Goal: Answer question/provide support: Share knowledge or assist other users

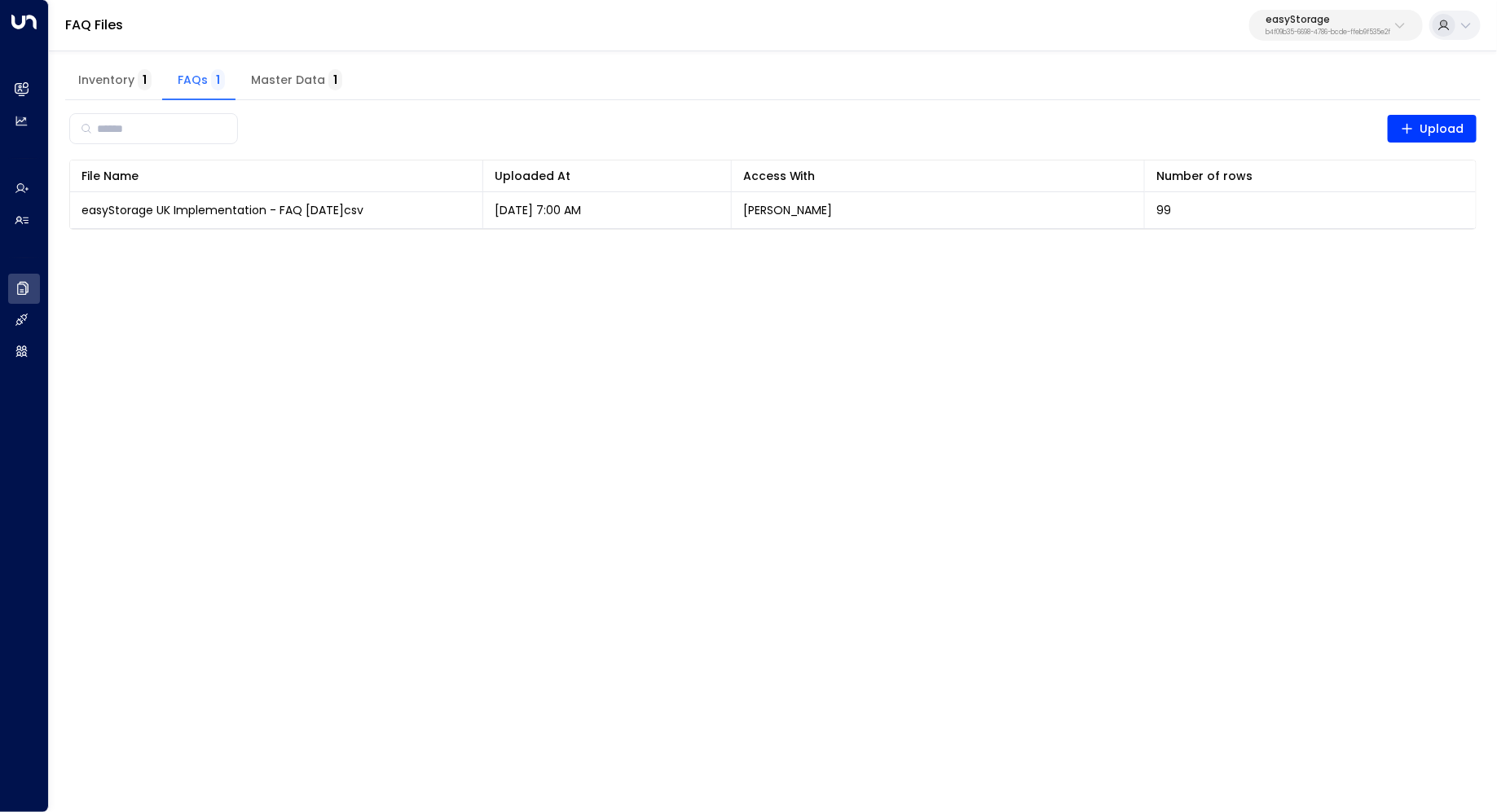
click at [1331, 14] on button "easyStorage b4f09b35-6698-4786-bcde-ffeb9f535e2f" at bounding box center [1335, 24] width 173 height 31
type input "***"
click at [1264, 116] on div "Cinch Storage ID: 20dc0344-df52-49ea-bc2a-8bb80861e769" at bounding box center [1291, 129] width 234 height 34
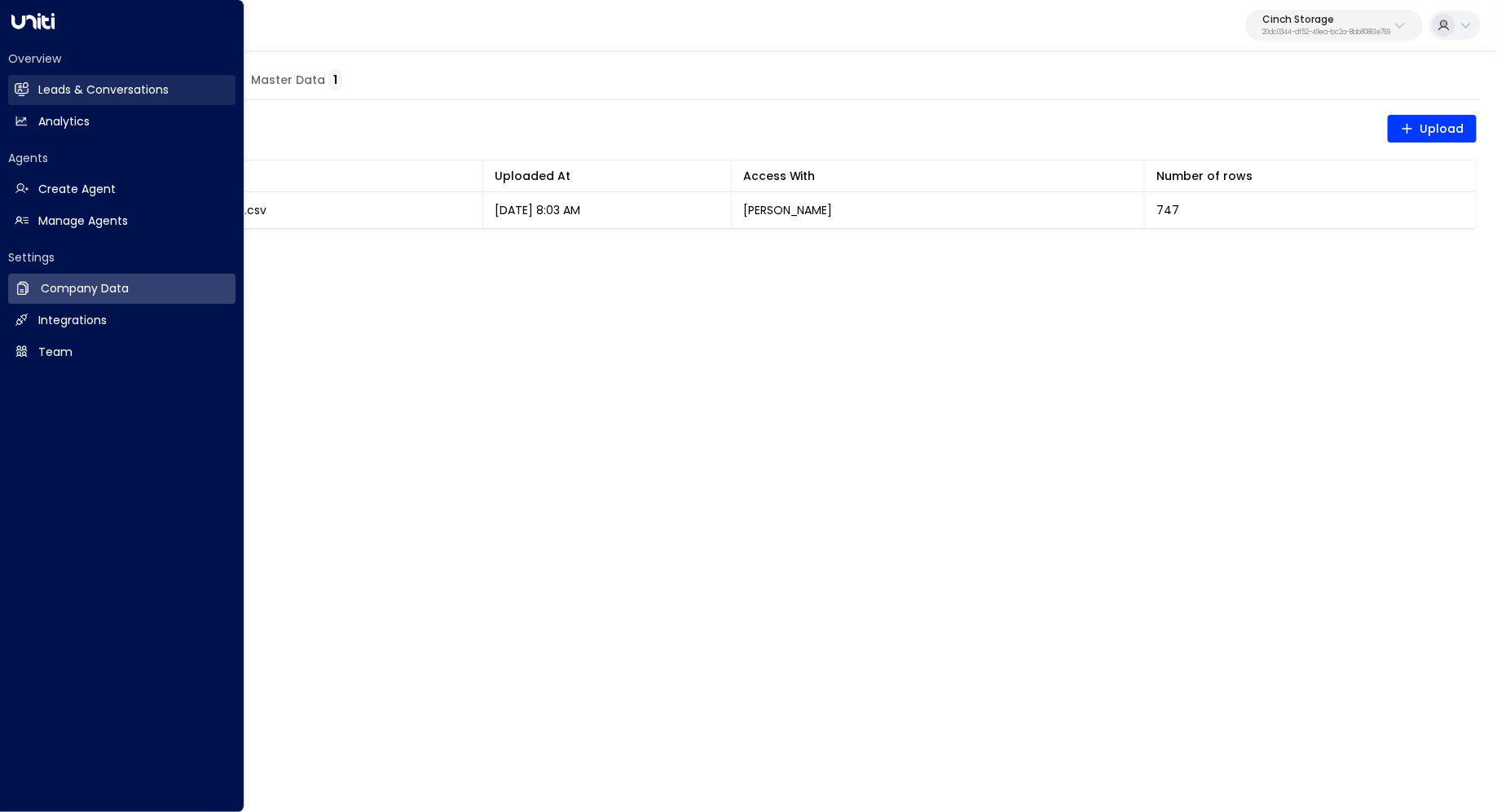
click at [57, 87] on h2 "Leads & Conversations" at bounding box center [103, 90] width 130 height 17
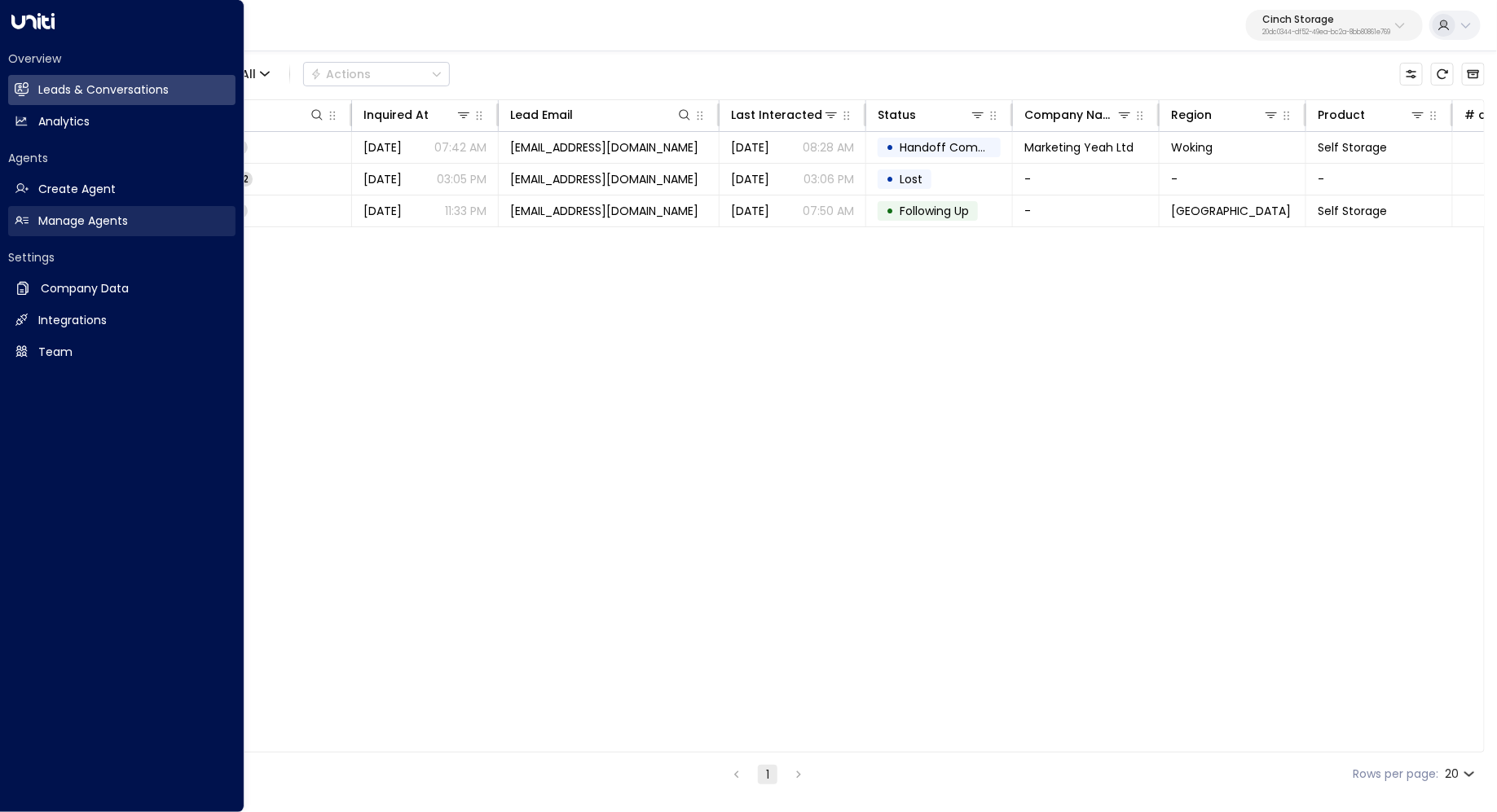
click at [59, 210] on link "Manage Agents Manage Agents" at bounding box center [122, 221] width 228 height 30
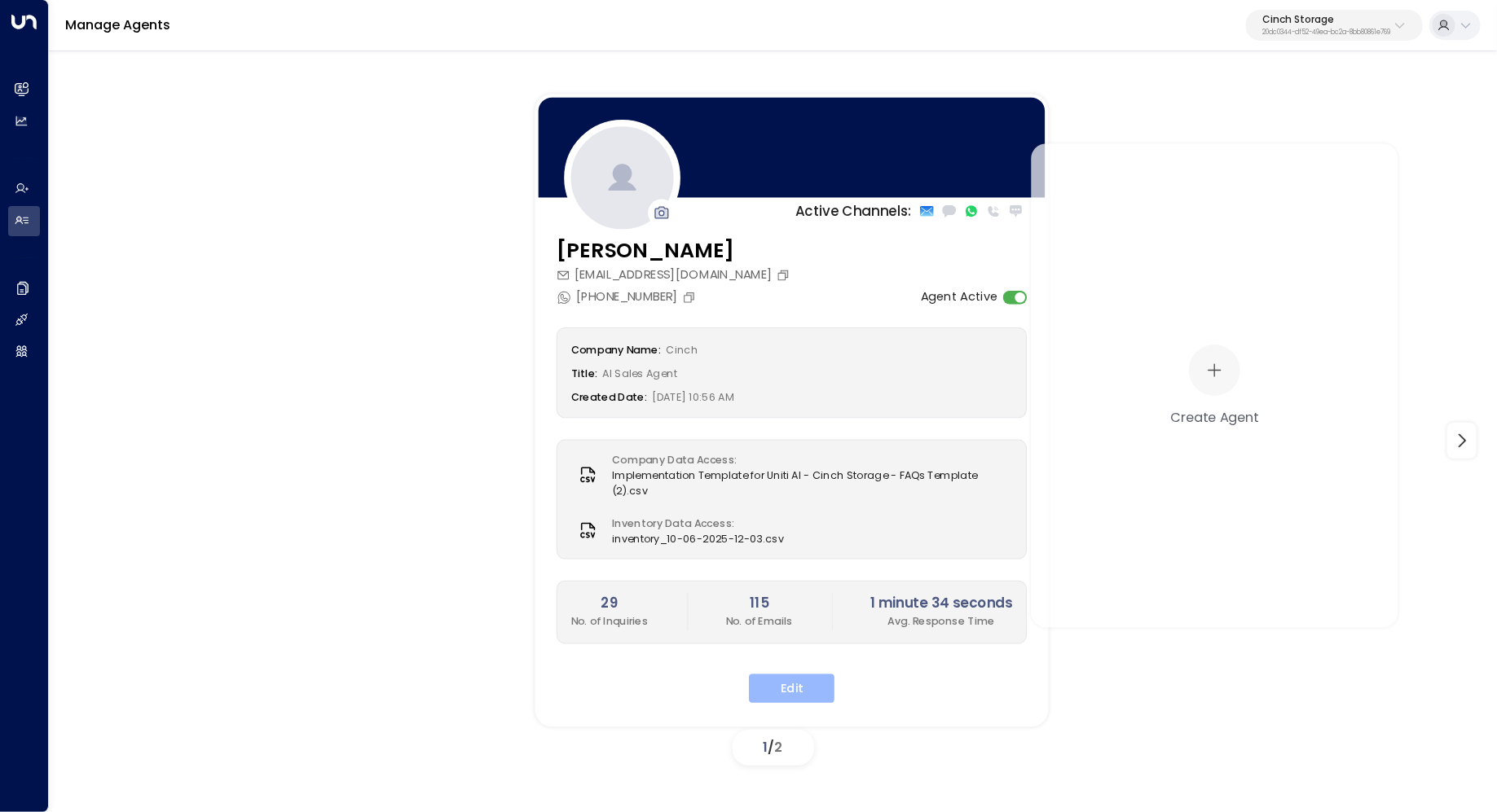
click at [814, 673] on button "Edit" at bounding box center [791, 687] width 85 height 29
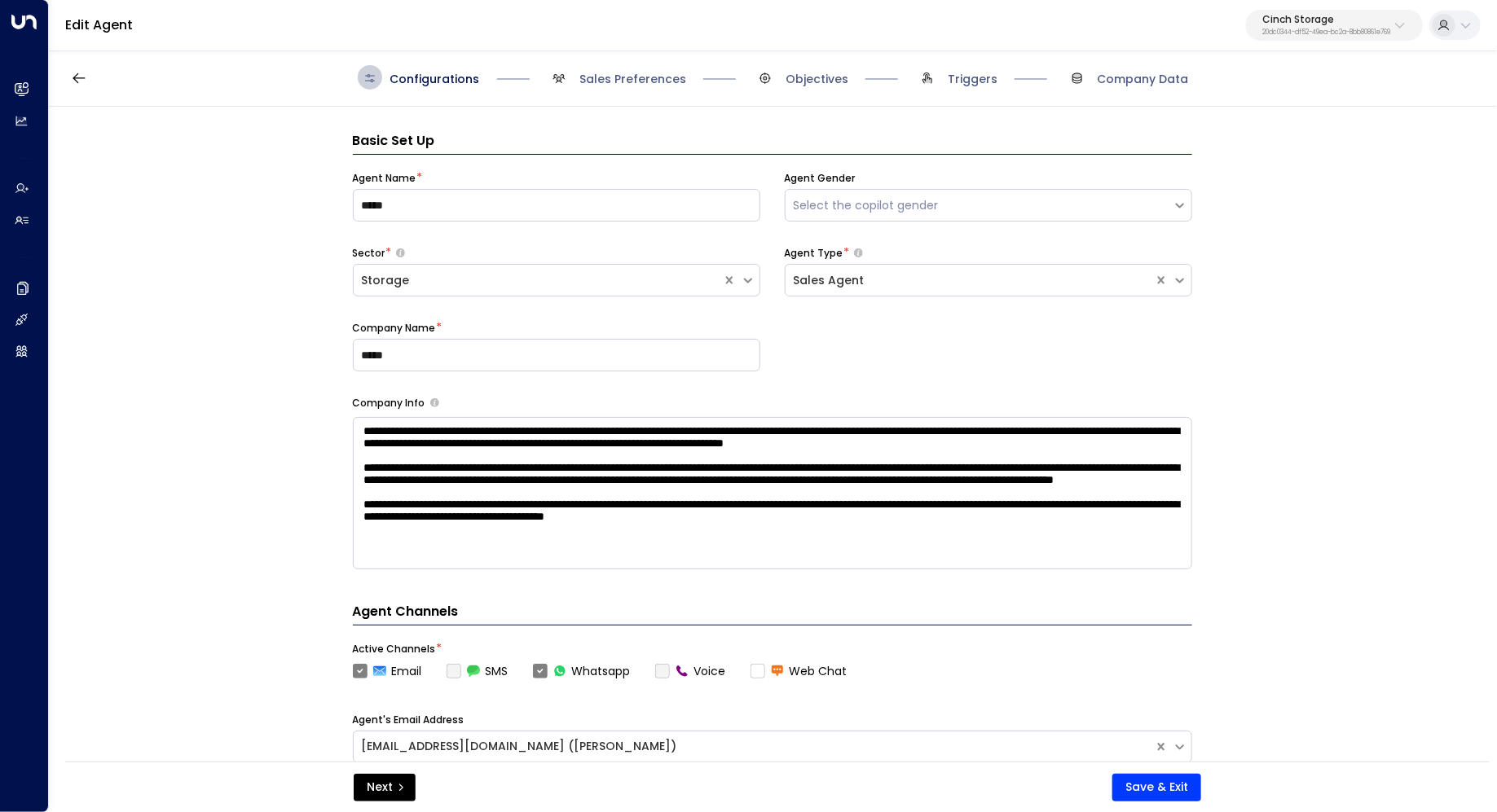
scroll to position [24, 0]
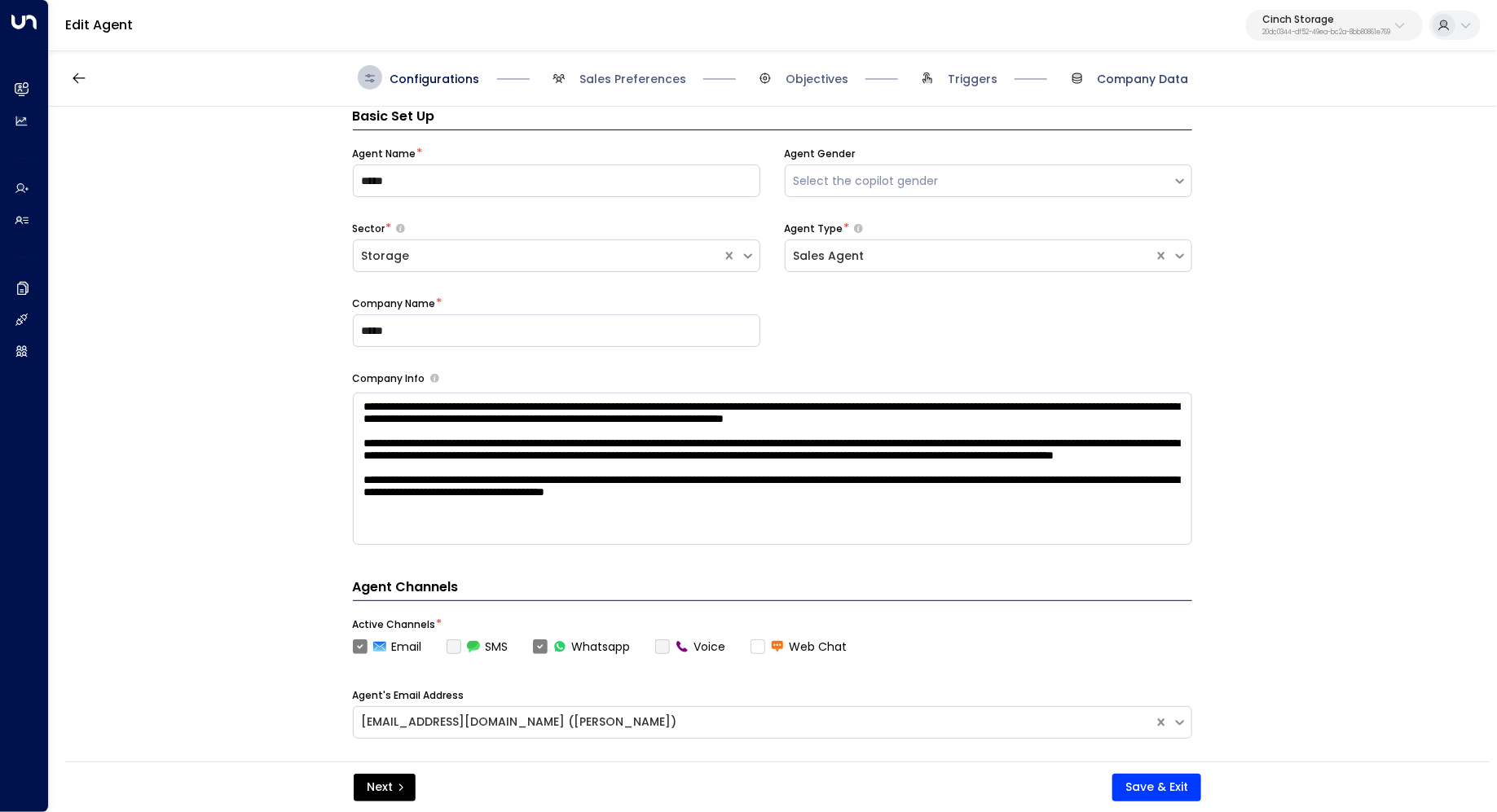
click at [1124, 72] on span "Company Data" at bounding box center [1143, 79] width 91 height 16
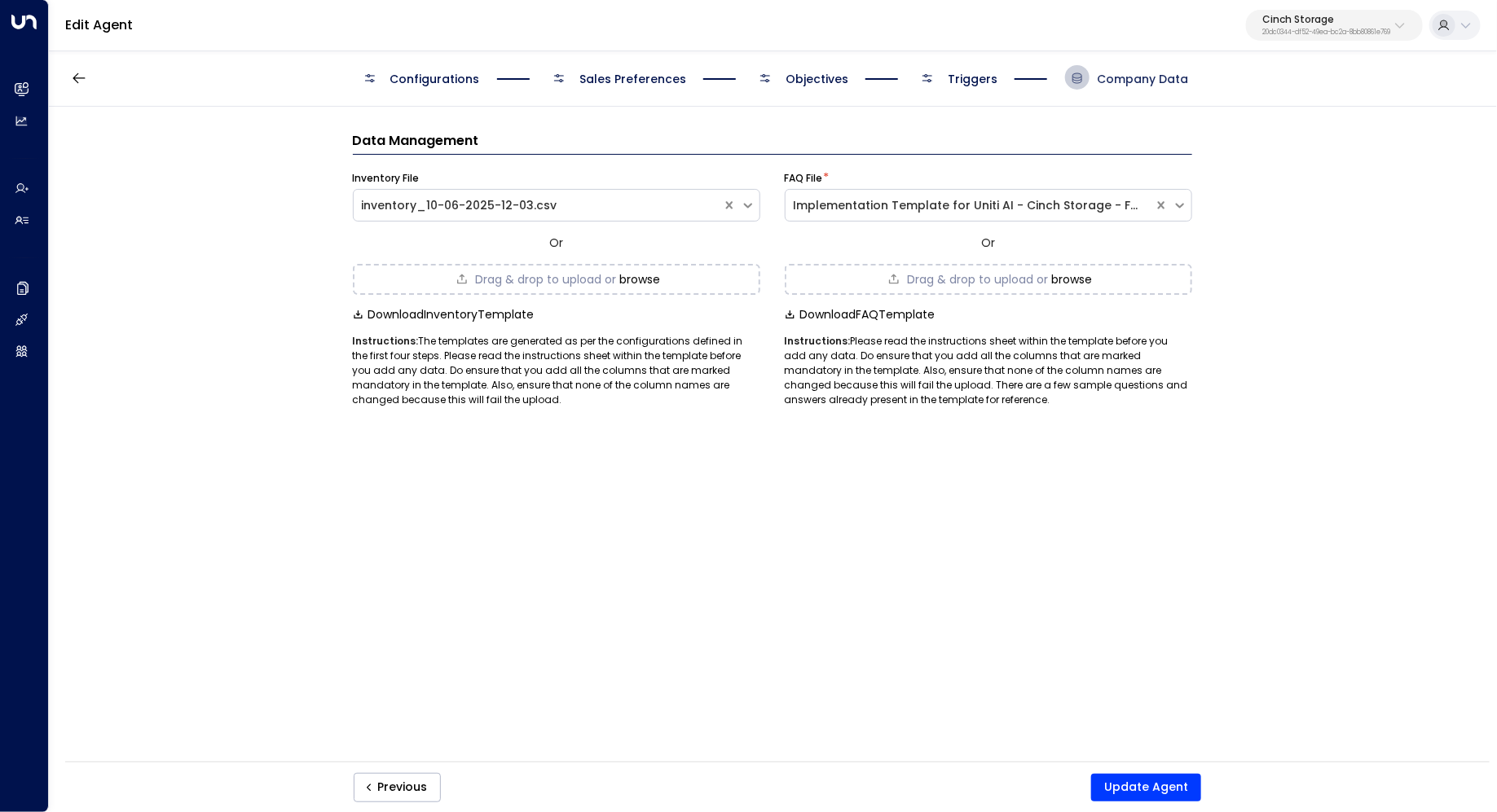
scroll to position [0, 0]
click at [964, 84] on span "Triggers" at bounding box center [972, 79] width 50 height 16
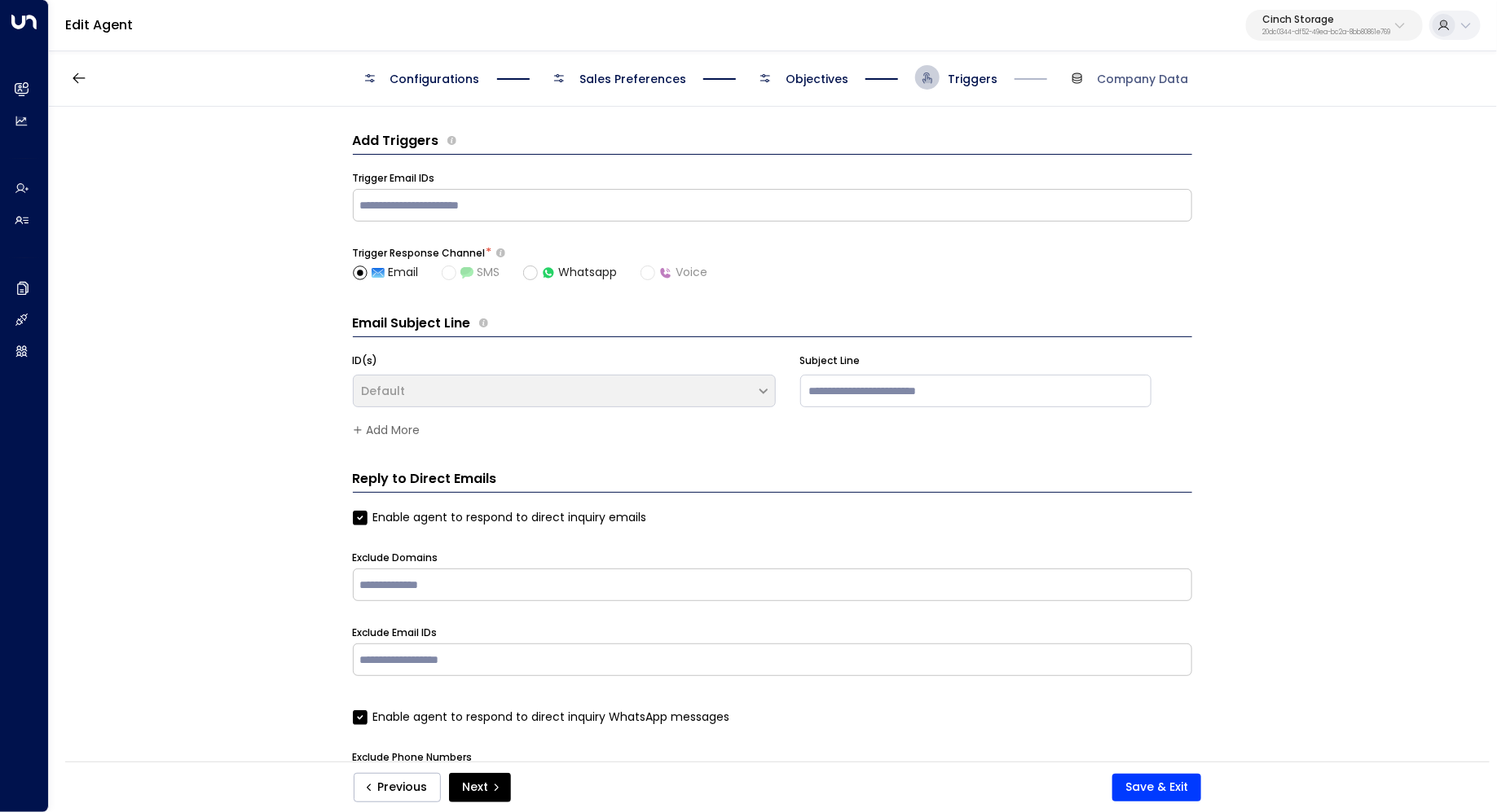
click at [156, 301] on div "Add Triggers Trigger Email IDs ​ Trigger Response Channel * Email SMS Whatsapp …" at bounding box center [772, 439] width 1446 height 666
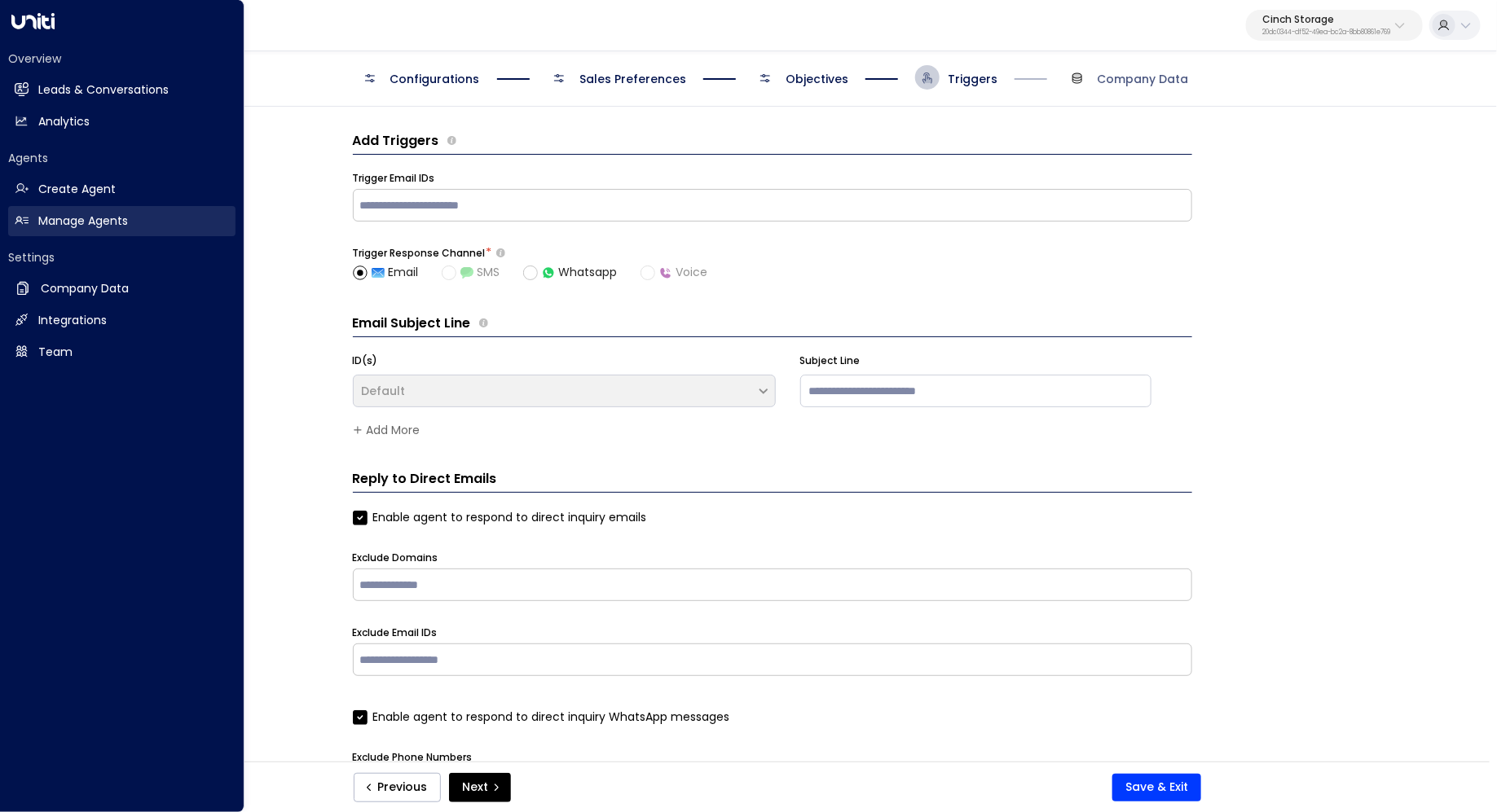
click at [77, 218] on h2 "Manage Agents" at bounding box center [83, 221] width 90 height 17
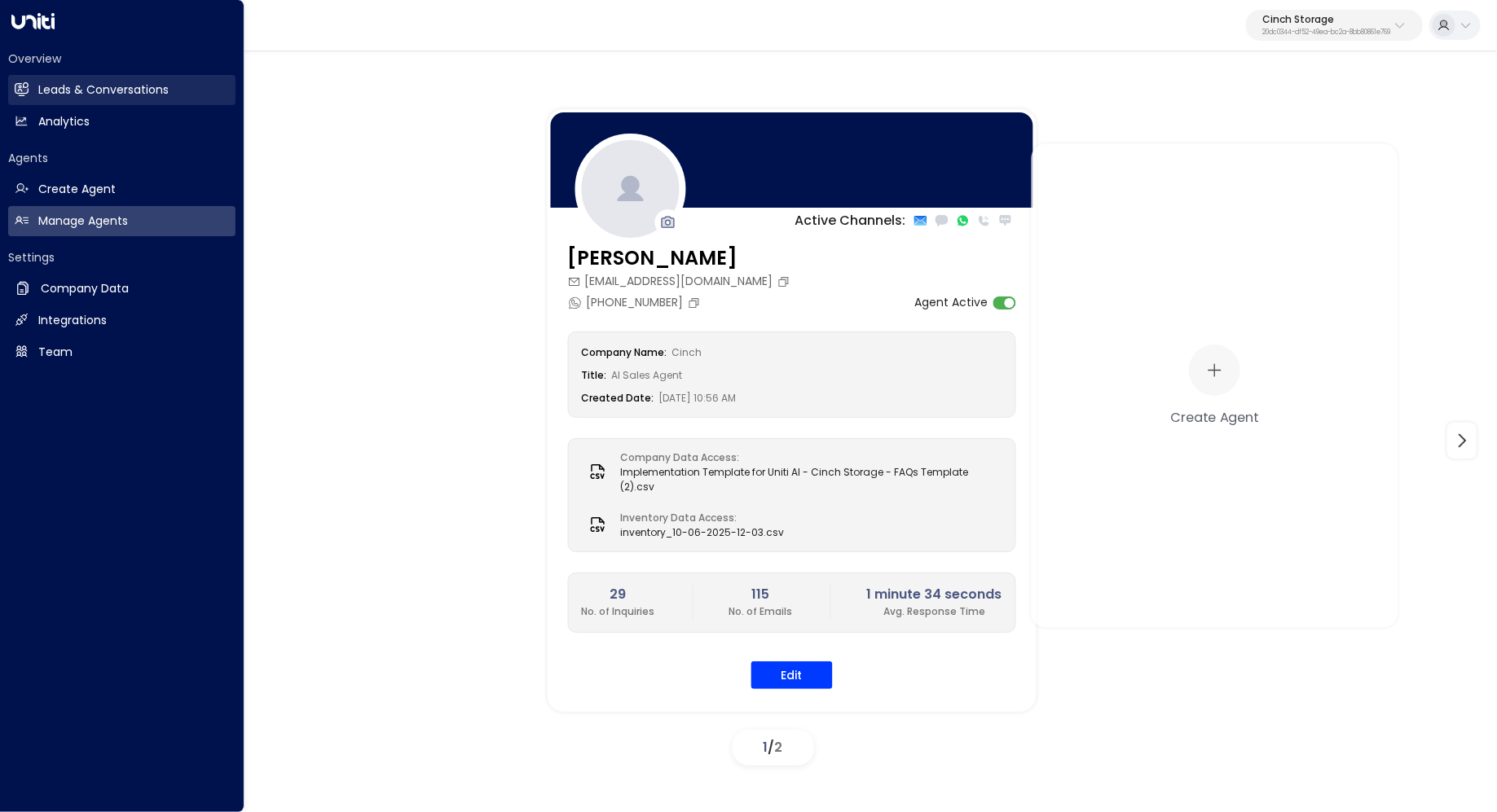
click at [38, 86] on h2 "Leads & Conversations" at bounding box center [103, 90] width 130 height 17
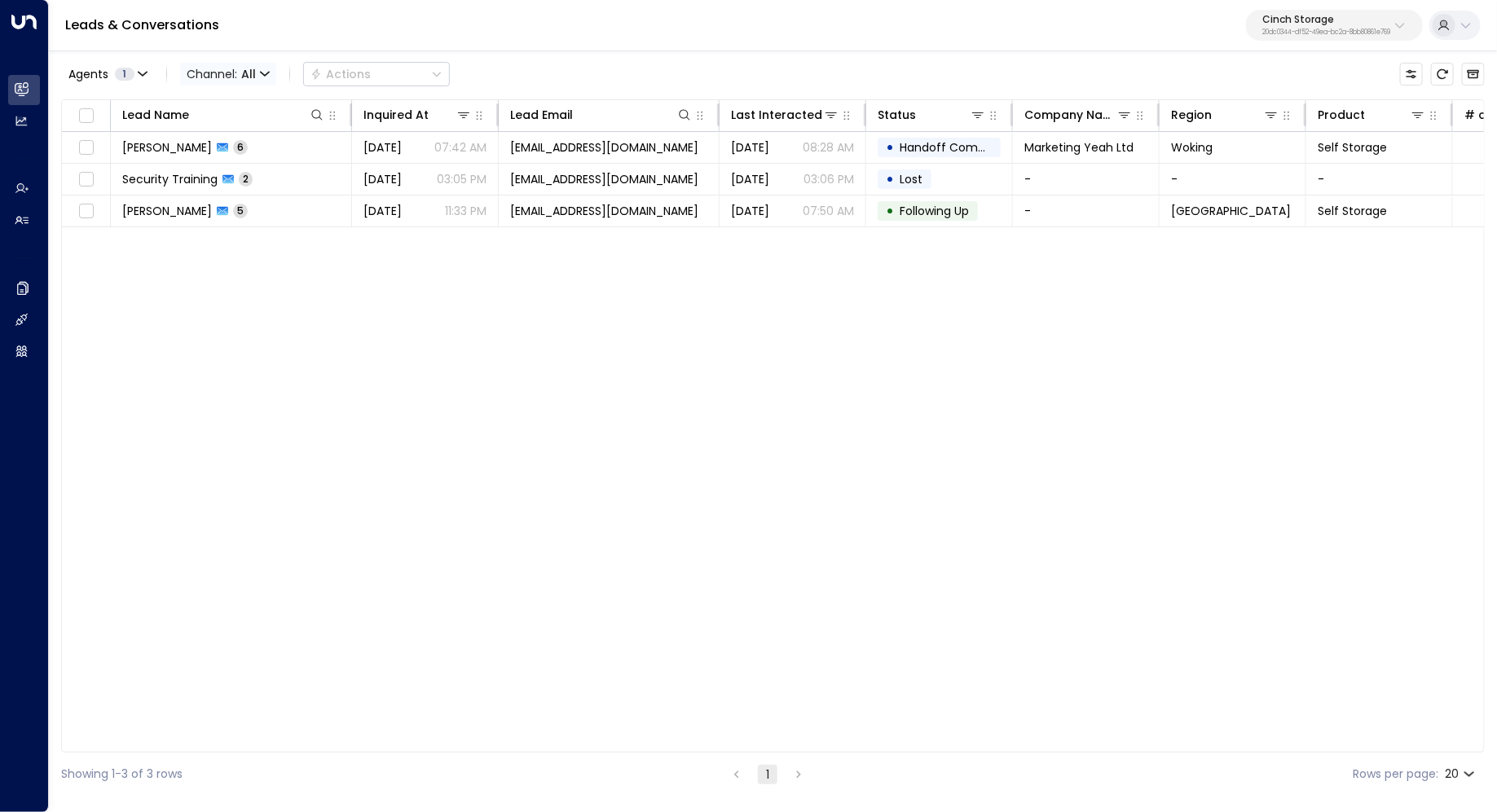
click at [247, 72] on span "All" at bounding box center [248, 74] width 15 height 13
click at [244, 193] on span "WhatsApp" at bounding box center [229, 199] width 63 height 17
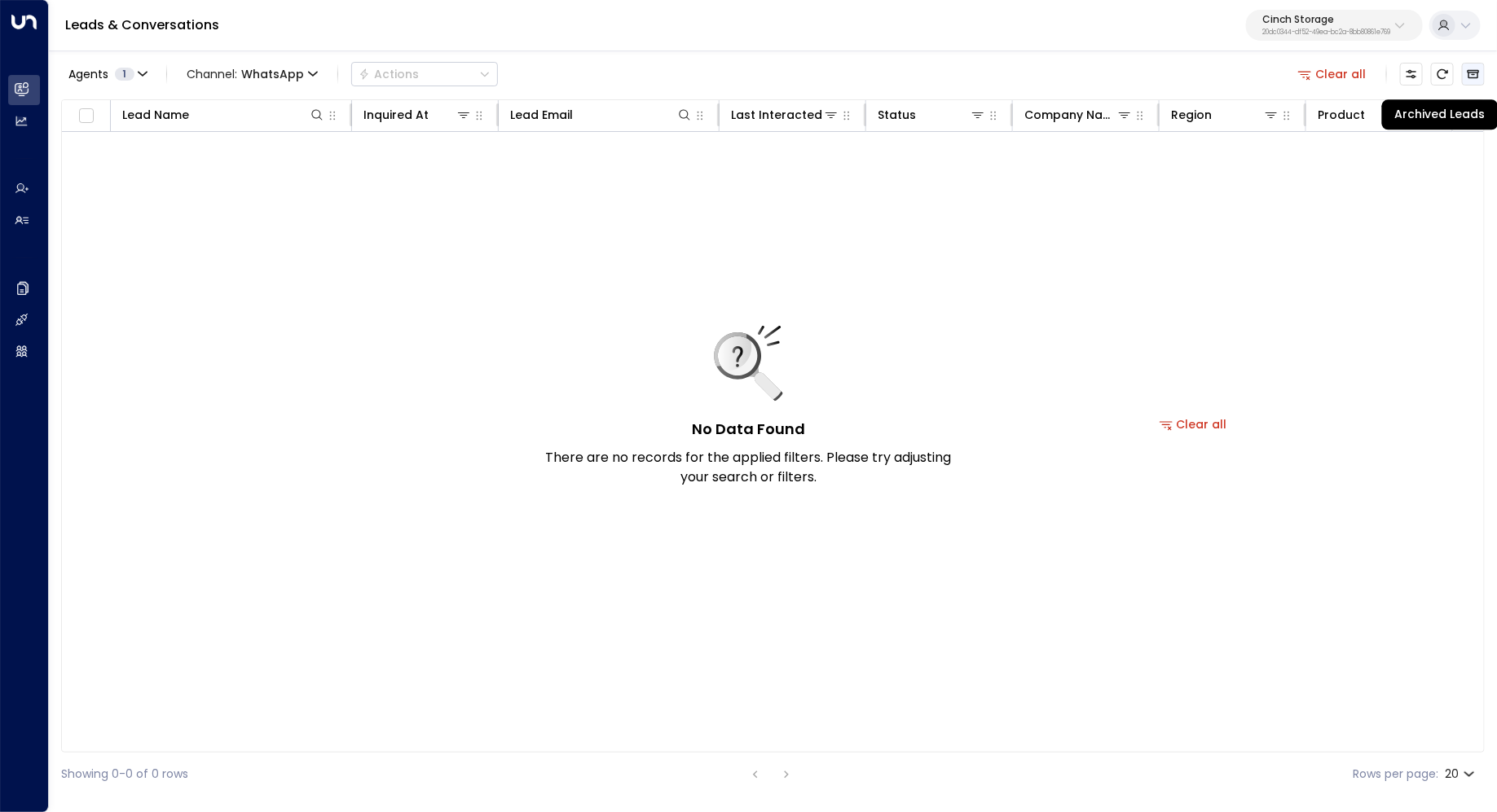
click at [1477, 68] on icon "Archived Leads" at bounding box center [1474, 74] width 13 height 13
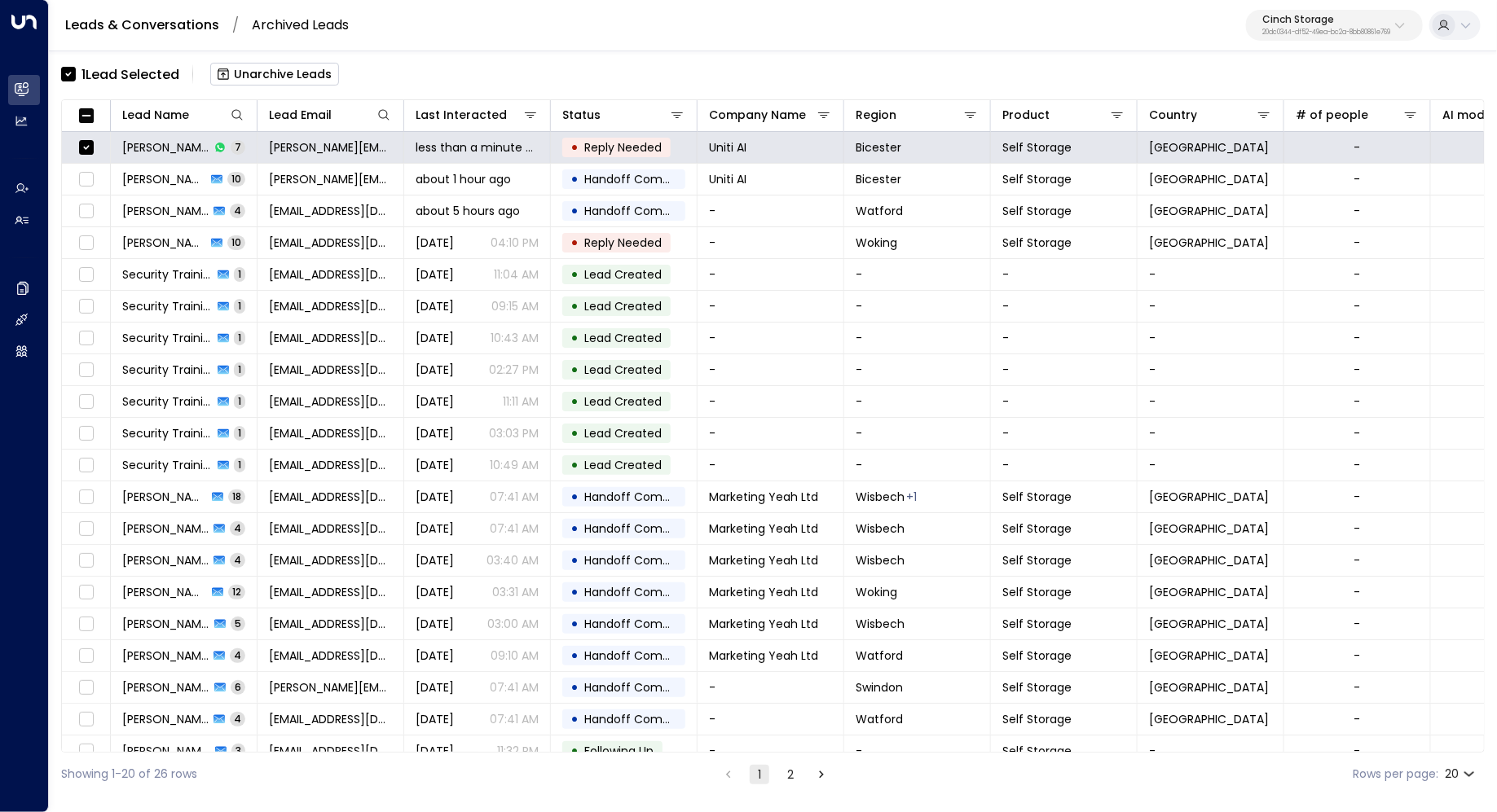
click at [301, 75] on button "Unarchive Leads" at bounding box center [274, 74] width 128 height 22
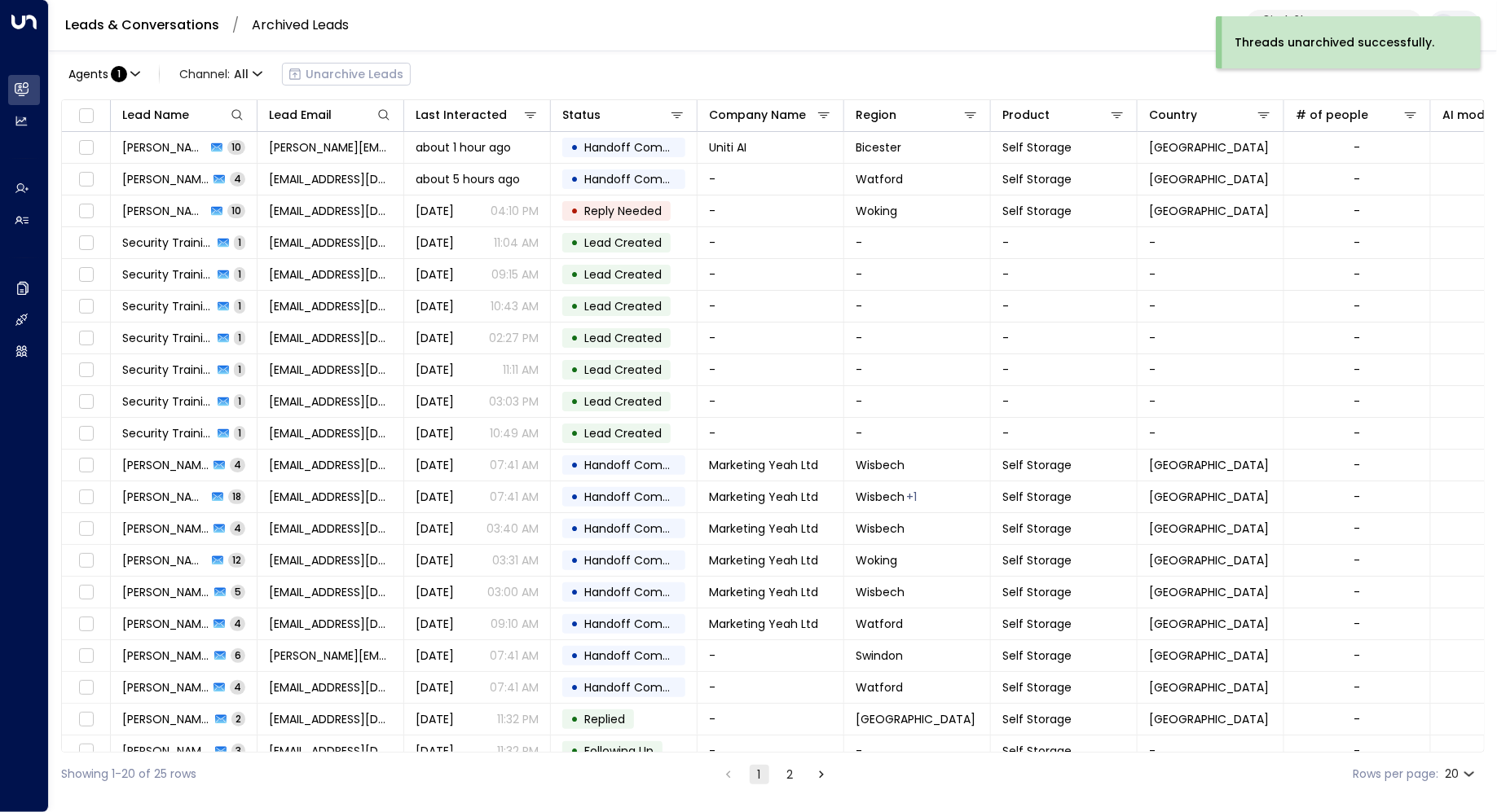
click at [154, 23] on link "Leads & Conversations" at bounding box center [142, 25] width 154 height 19
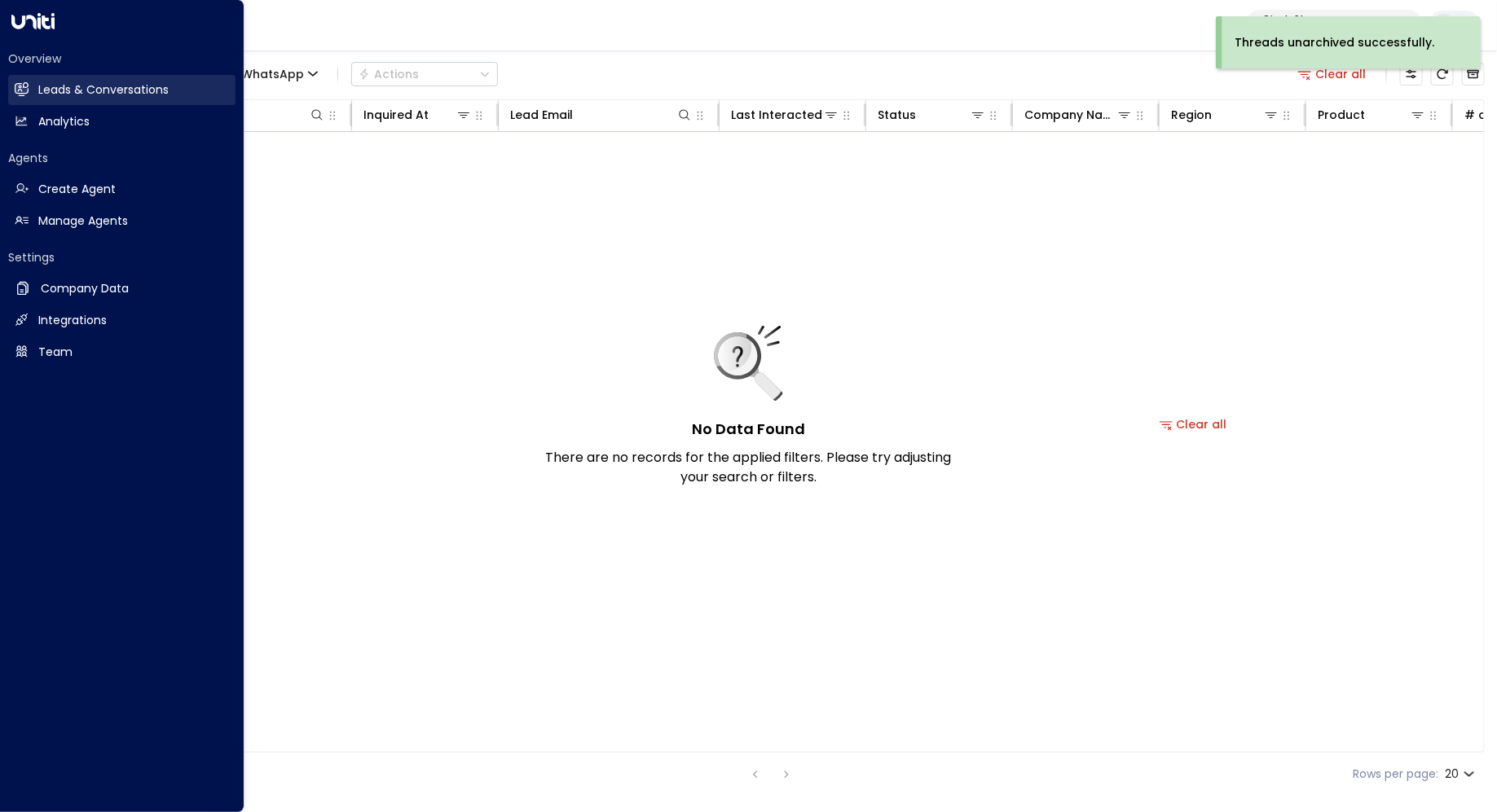
click at [24, 95] on icon at bounding box center [22, 89] width 14 height 14
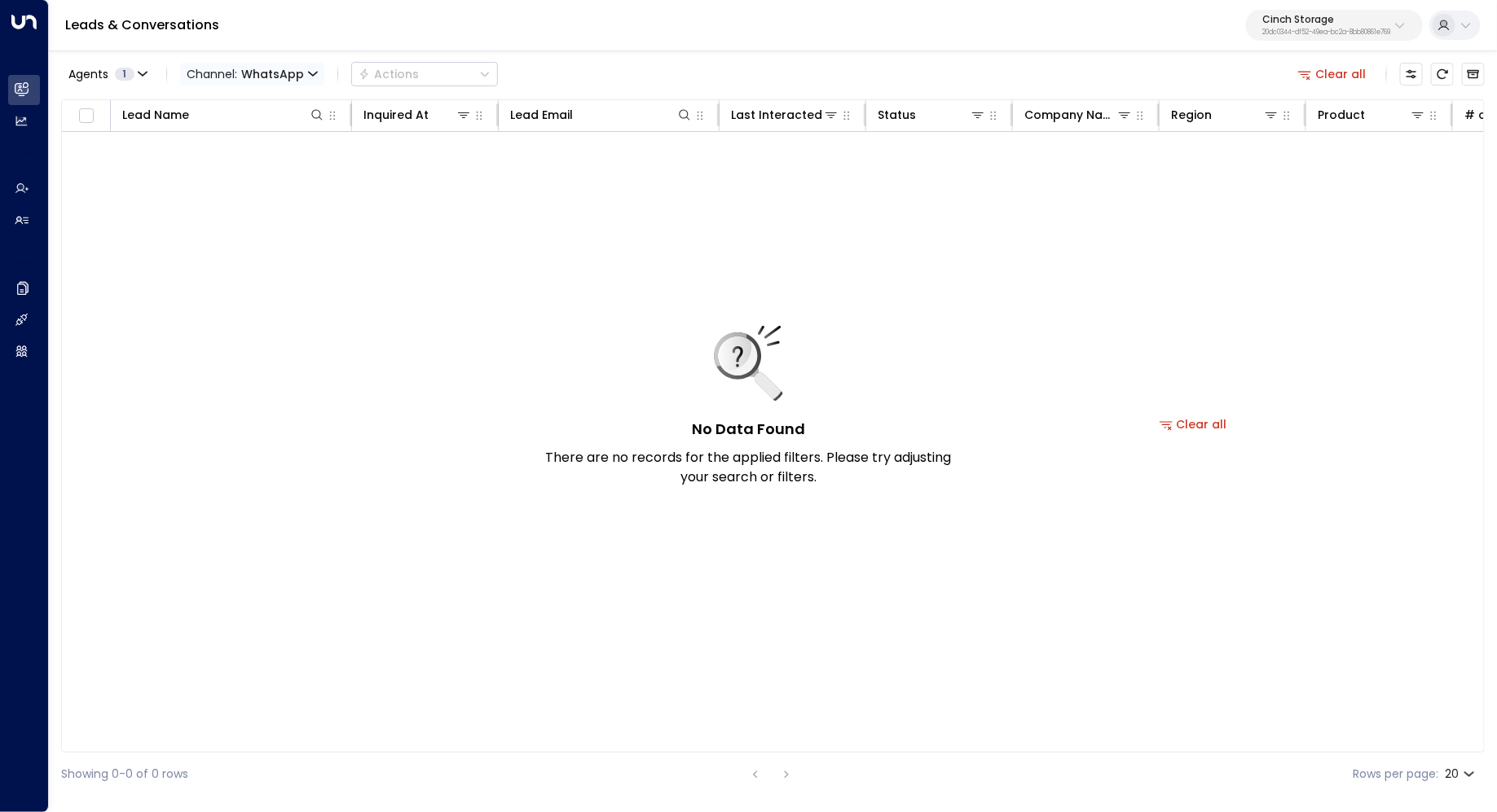
click at [289, 67] on span "WhatsApp" at bounding box center [272, 74] width 63 height 13
click at [252, 98] on p "All" at bounding box center [222, 98] width 59 height 9
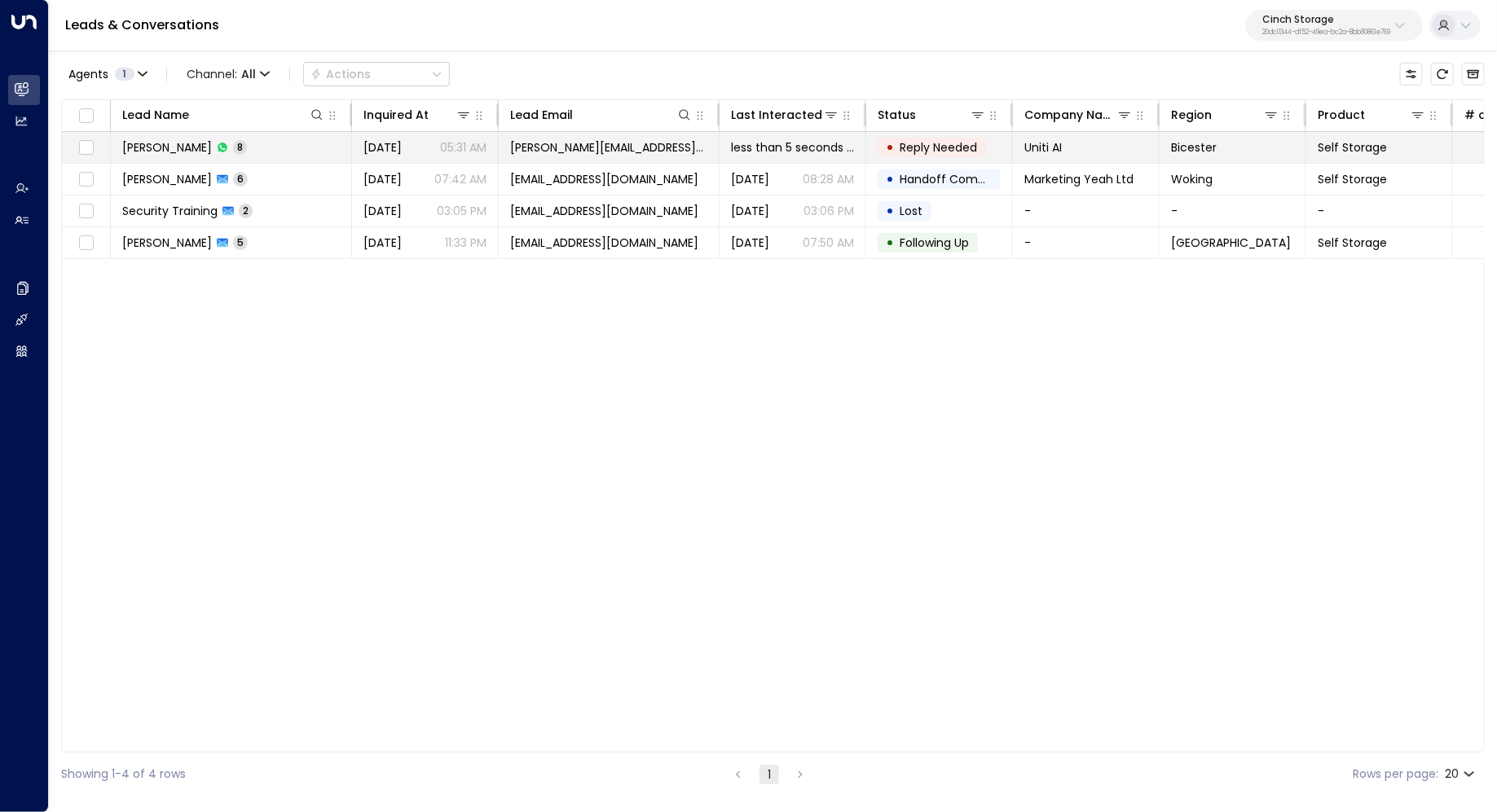
click at [151, 141] on span "[PERSON_NAME]" at bounding box center [167, 147] width 90 height 16
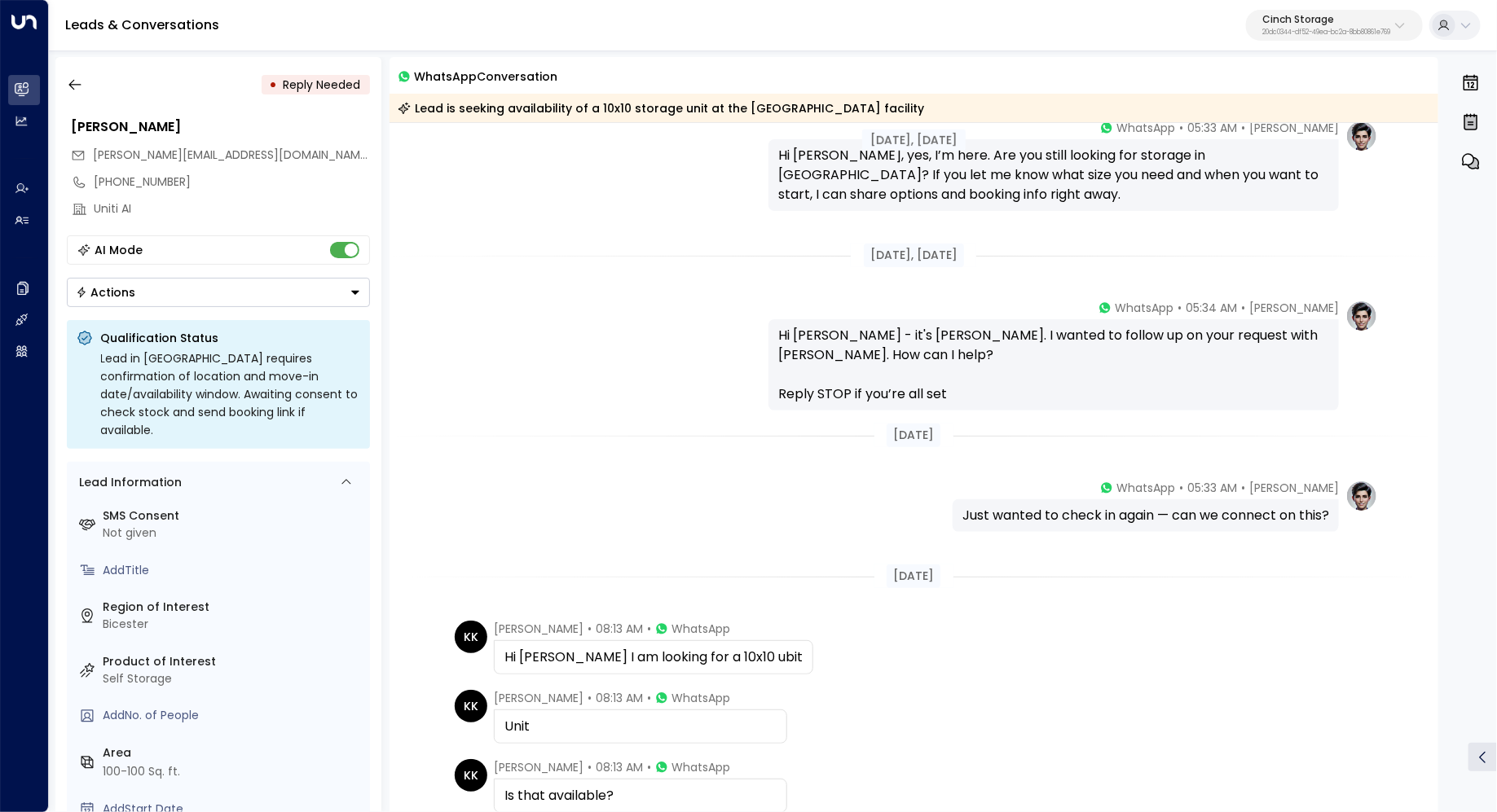
scroll to position [446, 0]
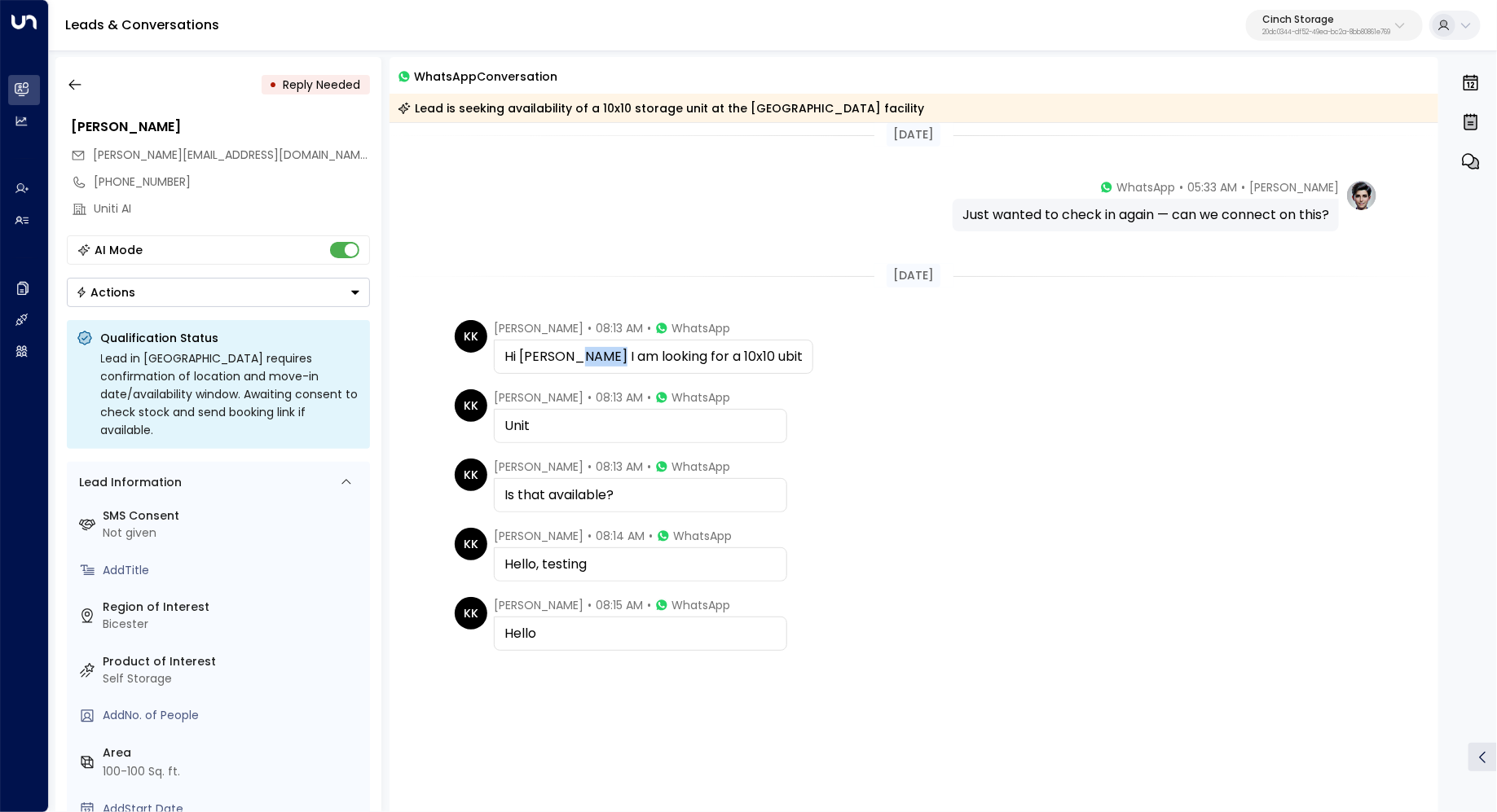
drag, startPoint x: 556, startPoint y: 354, endPoint x: 593, endPoint y: 354, distance: 37.0
click at [593, 354] on div "Hi [PERSON_NAME] I am looking for a 10x10 ubit" at bounding box center [653, 357] width 298 height 20
drag, startPoint x: 645, startPoint y: 354, endPoint x: 615, endPoint y: 354, distance: 30.0
click at [615, 354] on div "Hi [PERSON_NAME] I am looking for a 10x10 ubit" at bounding box center [653, 357] width 298 height 20
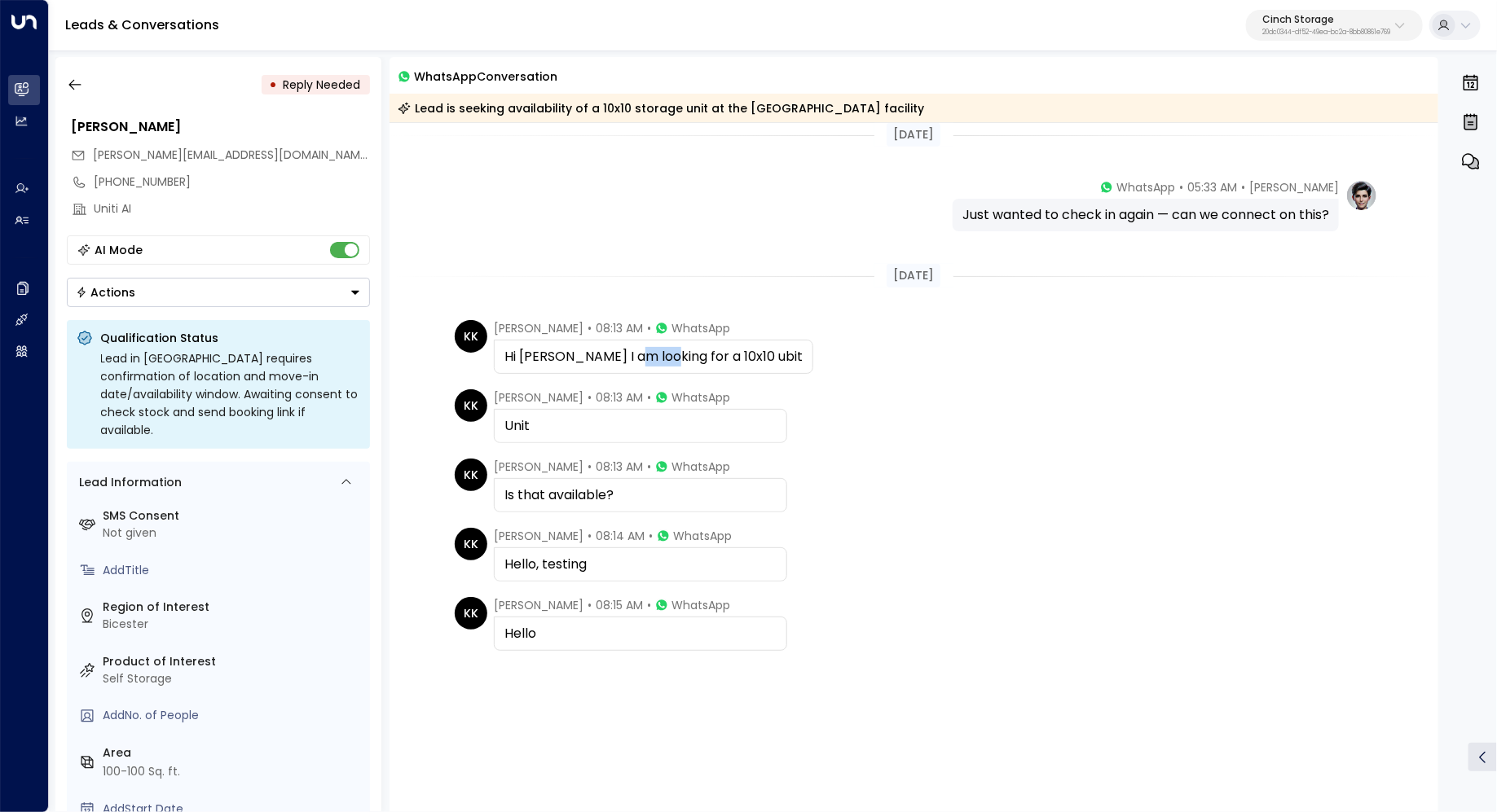
click at [615, 354] on div "Hi [PERSON_NAME] I am looking for a 10x10 ubit" at bounding box center [653, 357] width 298 height 20
drag, startPoint x: 626, startPoint y: 488, endPoint x: 539, endPoint y: 488, distance: 87.0
click at [539, 488] on div "Is that available?" at bounding box center [640, 495] width 273 height 20
click at [67, 81] on icon "button" at bounding box center [74, 84] width 16 height 16
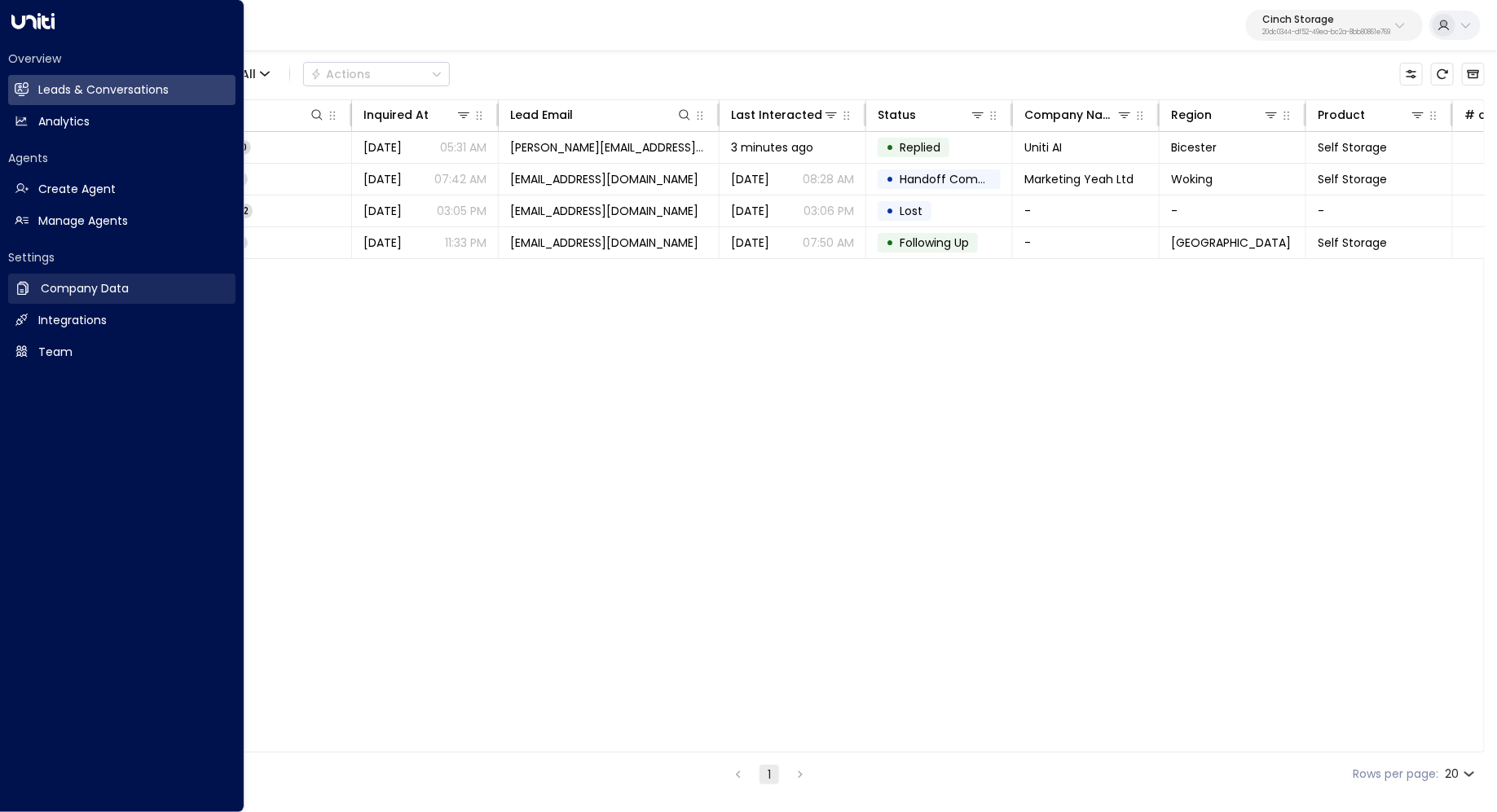
click at [96, 293] on h2 "Company Data" at bounding box center [84, 288] width 88 height 17
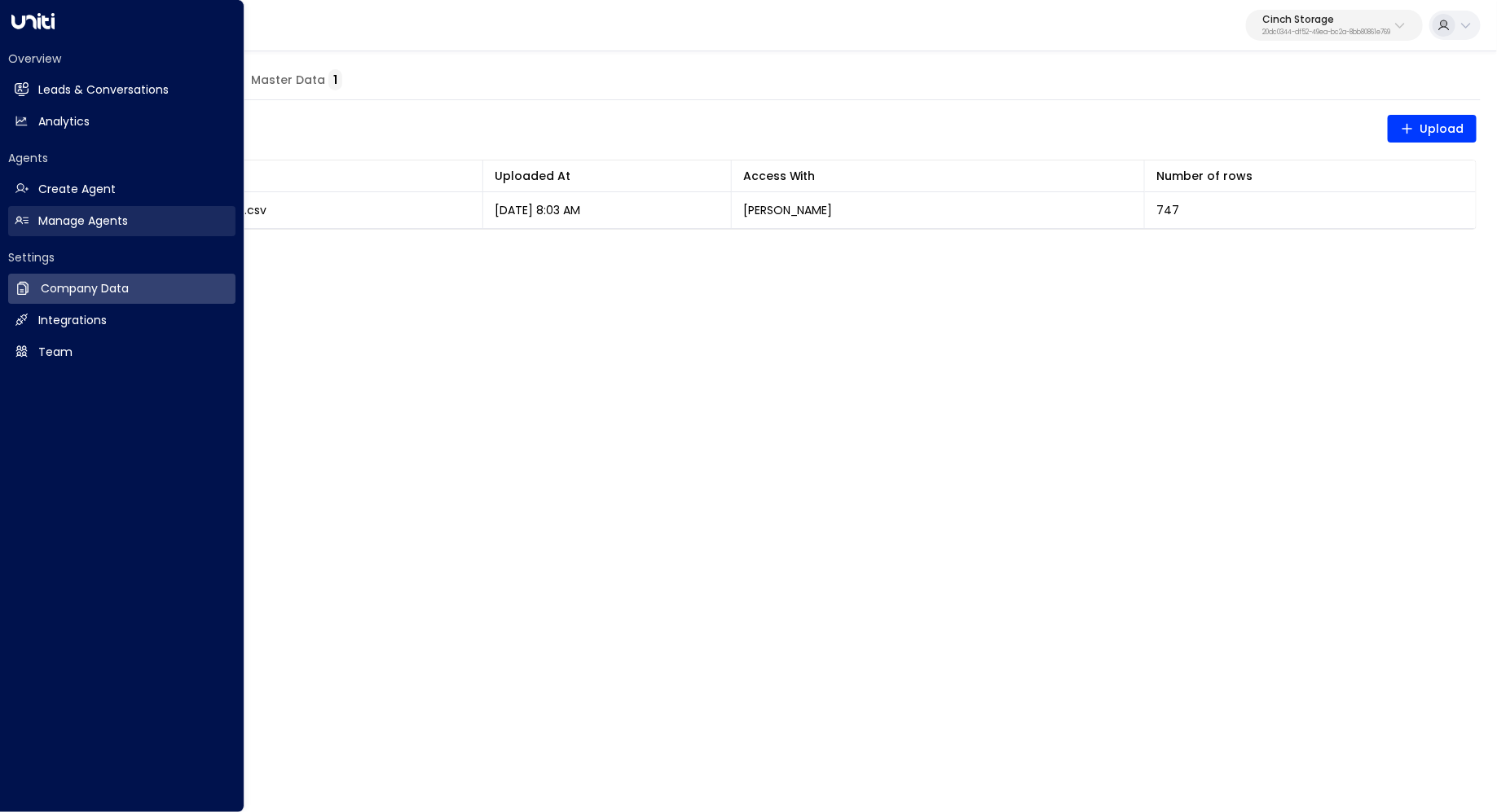
click at [67, 226] on h2 "Manage Agents" at bounding box center [83, 221] width 90 height 17
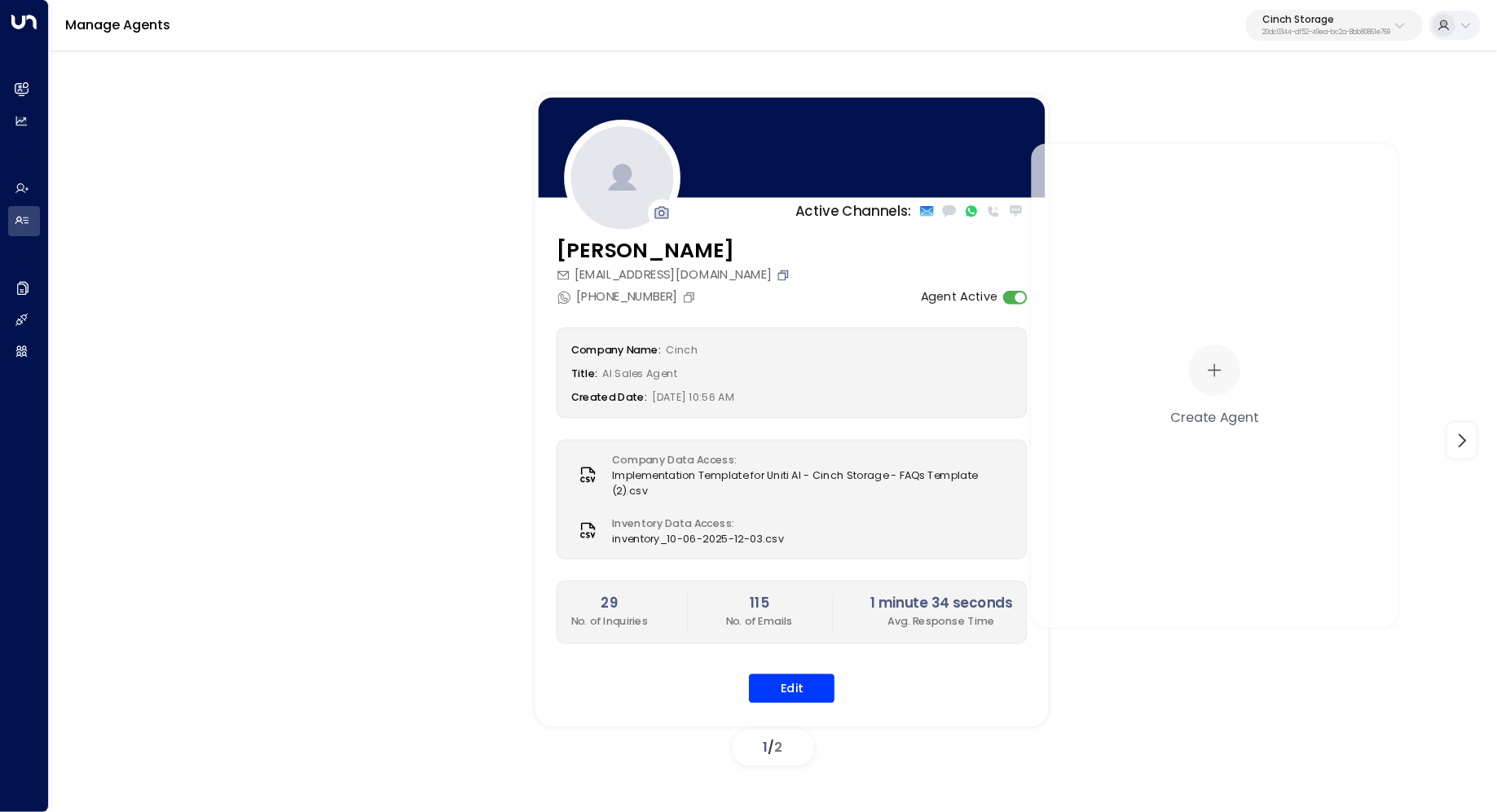
click at [791, 275] on icon "Copy" at bounding box center [783, 274] width 14 height 14
